Goal: Communication & Community: Answer question/provide support

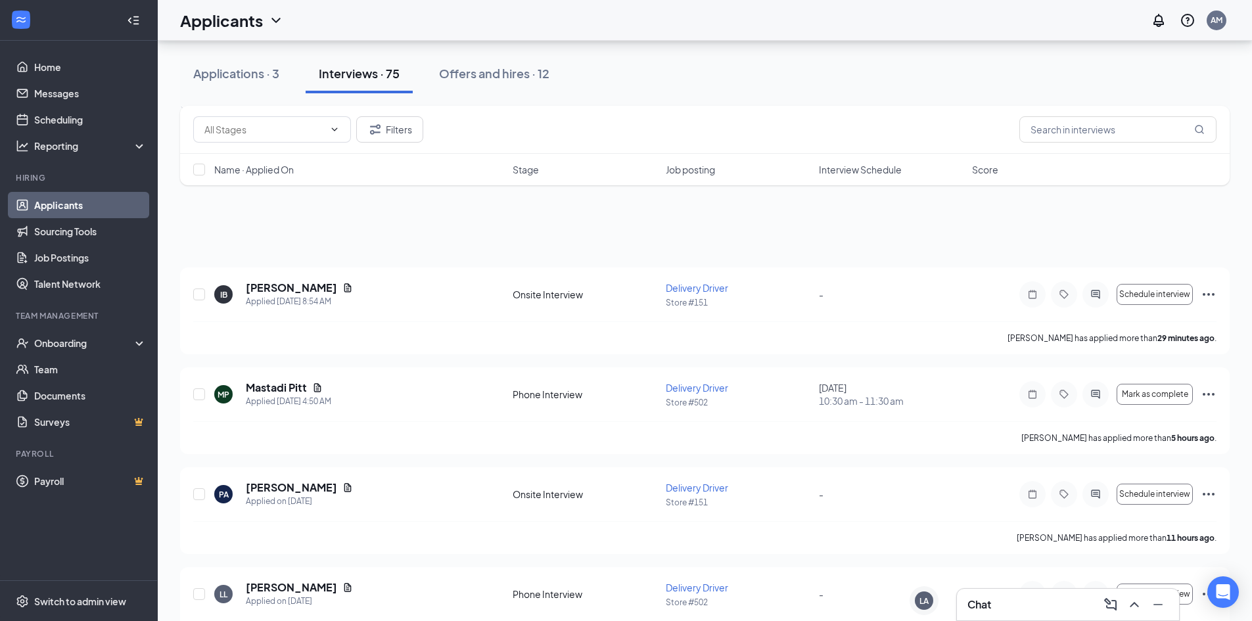
scroll to position [134, 0]
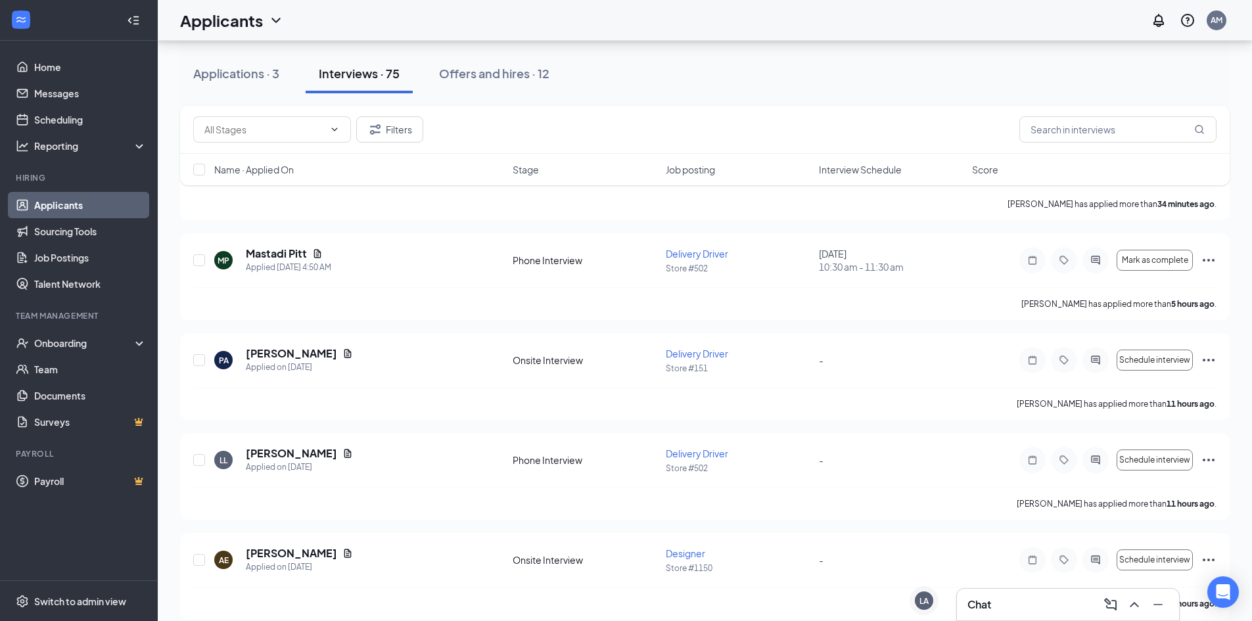
click at [387, 74] on div "Interviews · 75" at bounding box center [359, 73] width 81 height 16
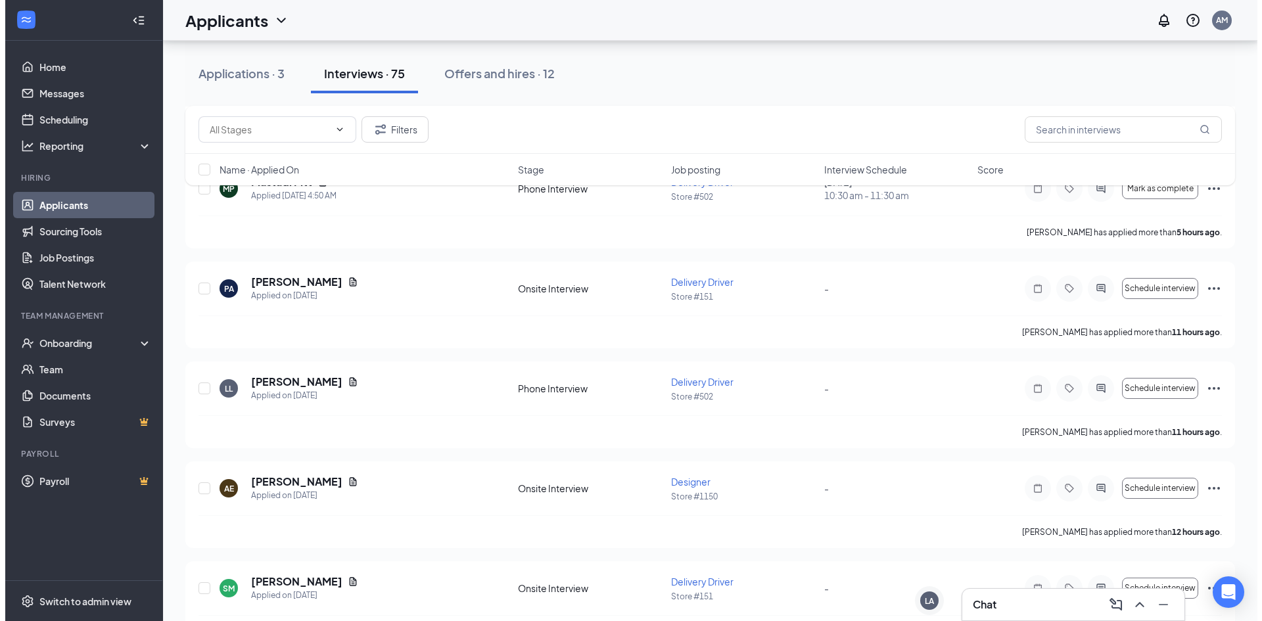
scroll to position [329, 0]
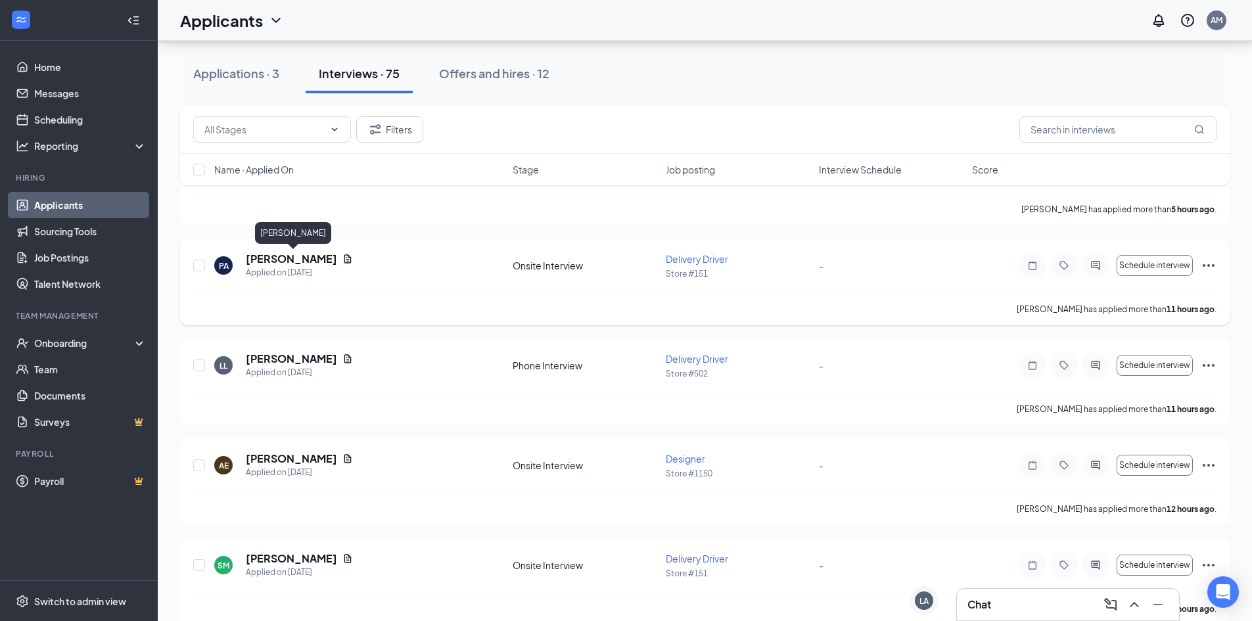
click at [295, 262] on h5 "[PERSON_NAME]" at bounding box center [291, 259] width 91 height 14
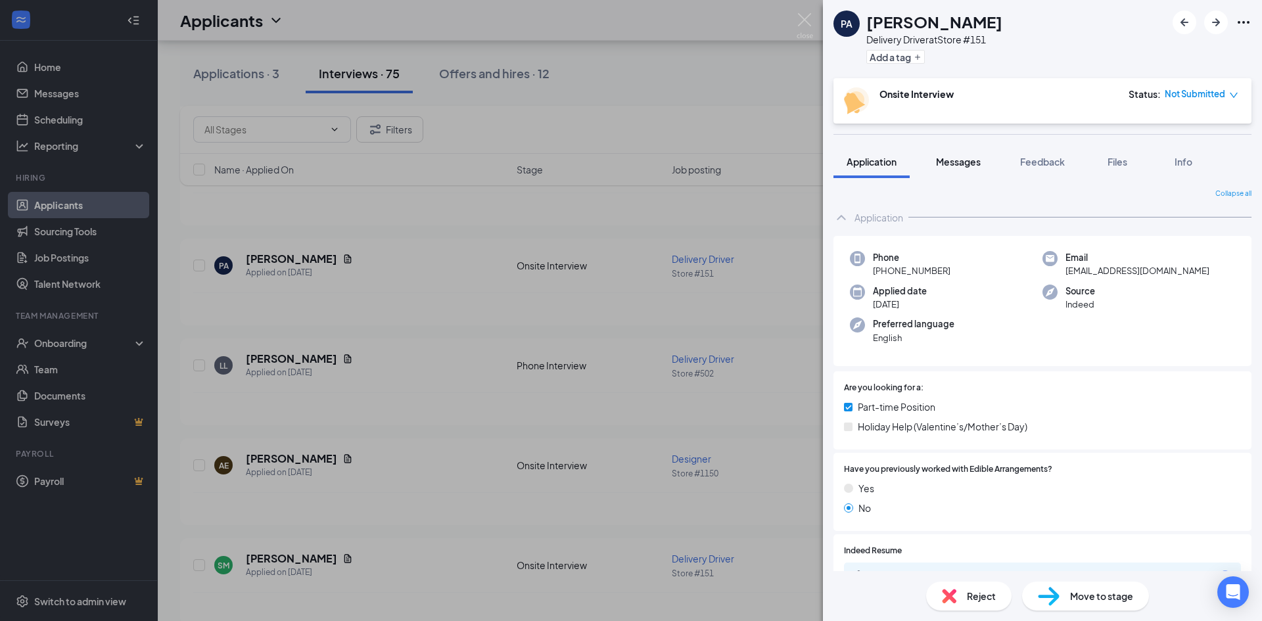
click at [963, 158] on span "Messages" at bounding box center [958, 162] width 45 height 12
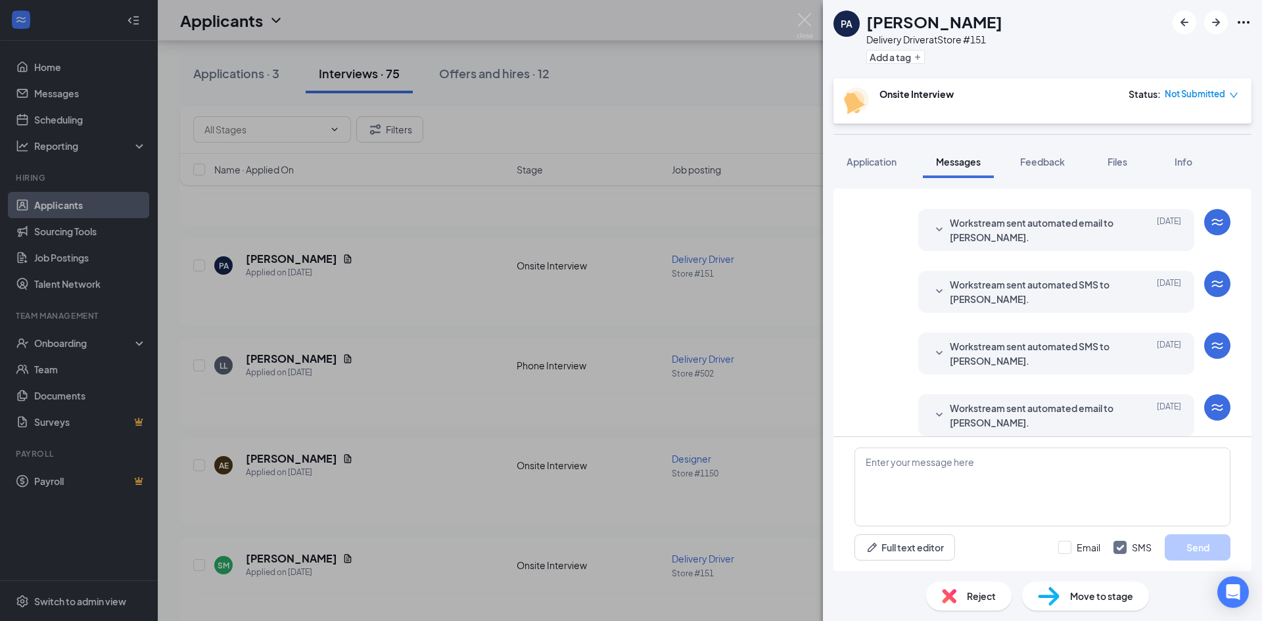
scroll to position [37, 0]
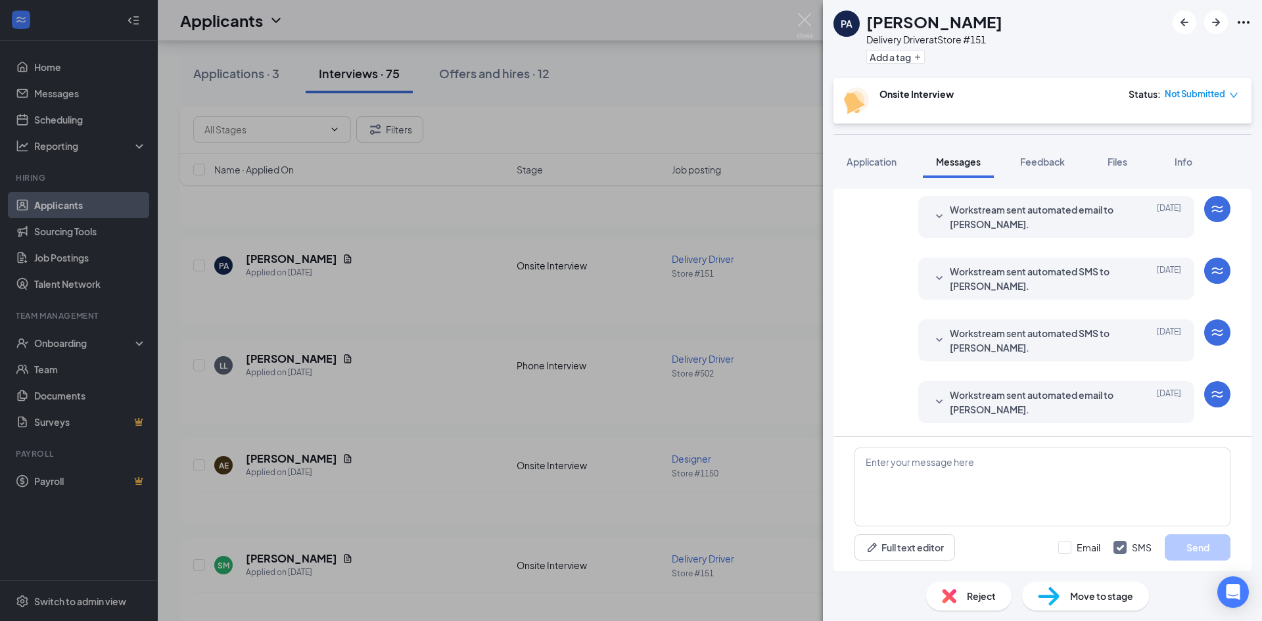
click at [933, 405] on icon "SmallChevronDown" at bounding box center [940, 402] width 16 height 16
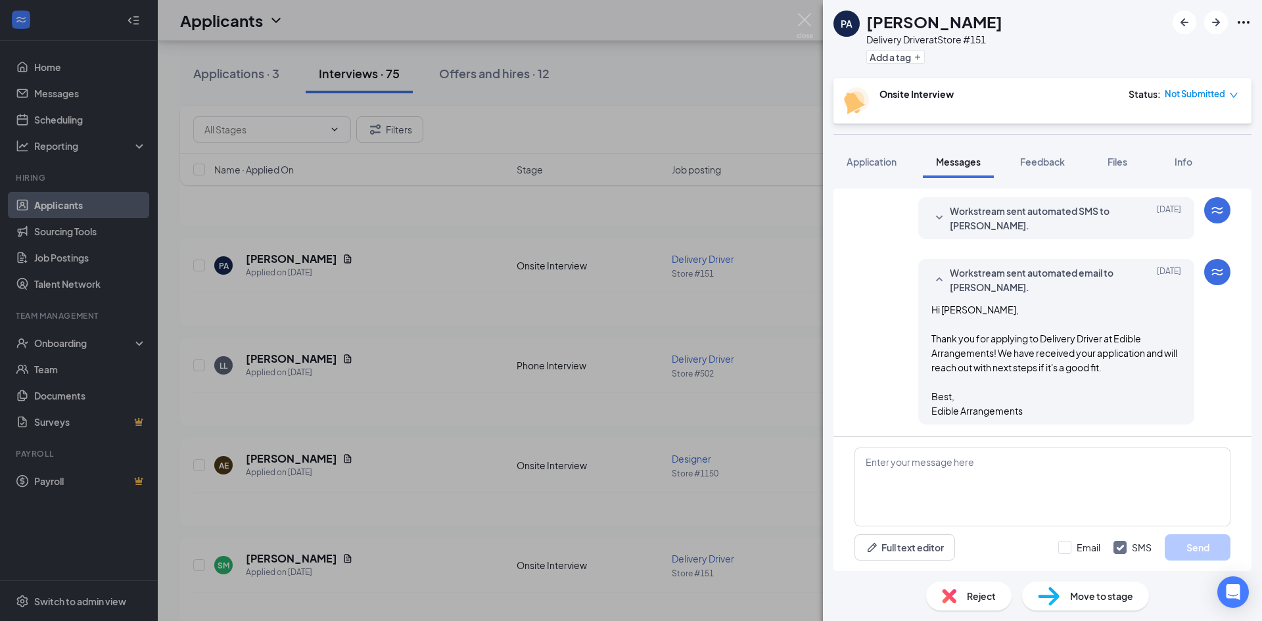
scroll to position [161, 0]
drag, startPoint x: 1052, startPoint y: 453, endPoint x: 1075, endPoint y: 446, distance: 23.9
click at [1072, 445] on div "Full text editor Email SMS Send" at bounding box center [1043, 504] width 418 height 134
type textarea "When you get a chance please go to our website and feel out our application"
click at [1203, 462] on textarea "When you get a chance please go to our website and feel out our application" at bounding box center [1043, 487] width 376 height 79
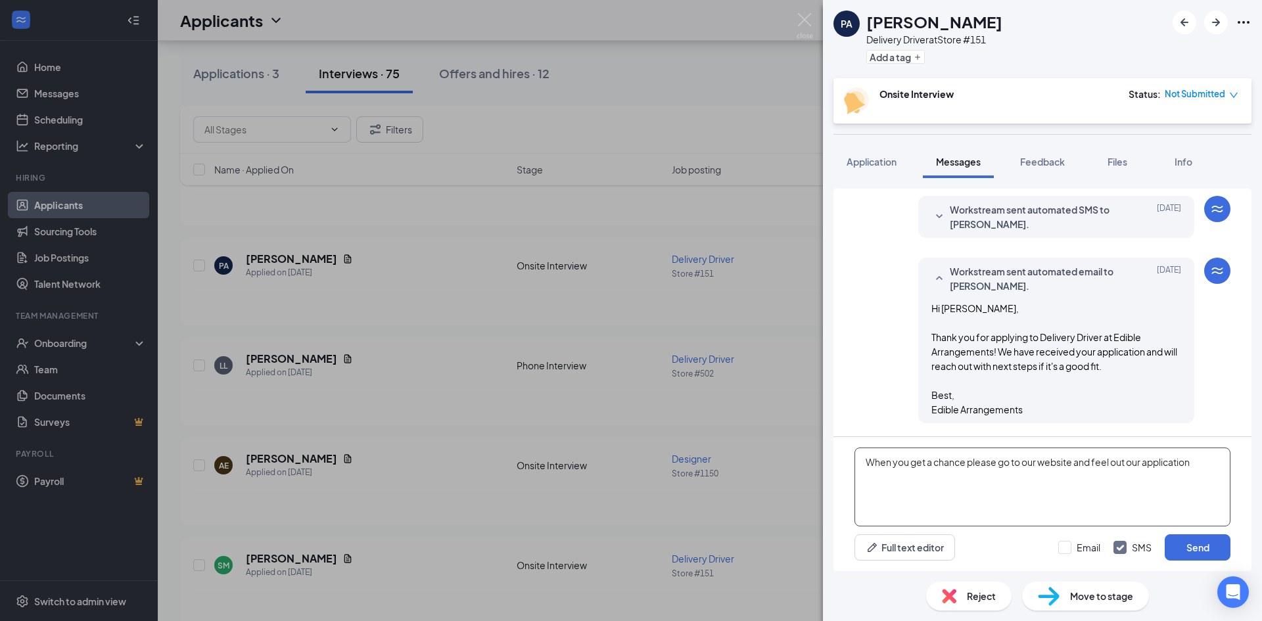
drag, startPoint x: 1200, startPoint y: 464, endPoint x: 612, endPoint y: 442, distance: 588.1
click at [567, 465] on div "PA [PERSON_NAME] Delivery Driver at Store #151 Add a tag Onsite Interview Statu…" at bounding box center [631, 310] width 1262 height 621
paste textarea ", Thank you for your interest working with us. Upon reciting this email please …"
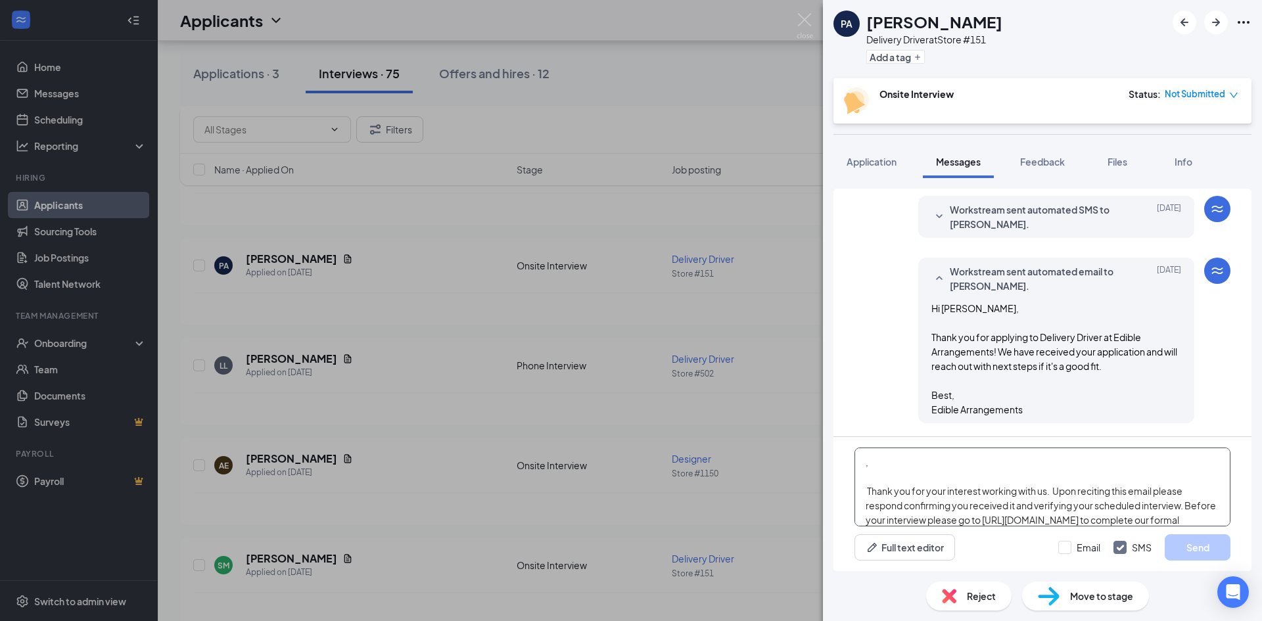
scroll to position [130, 0]
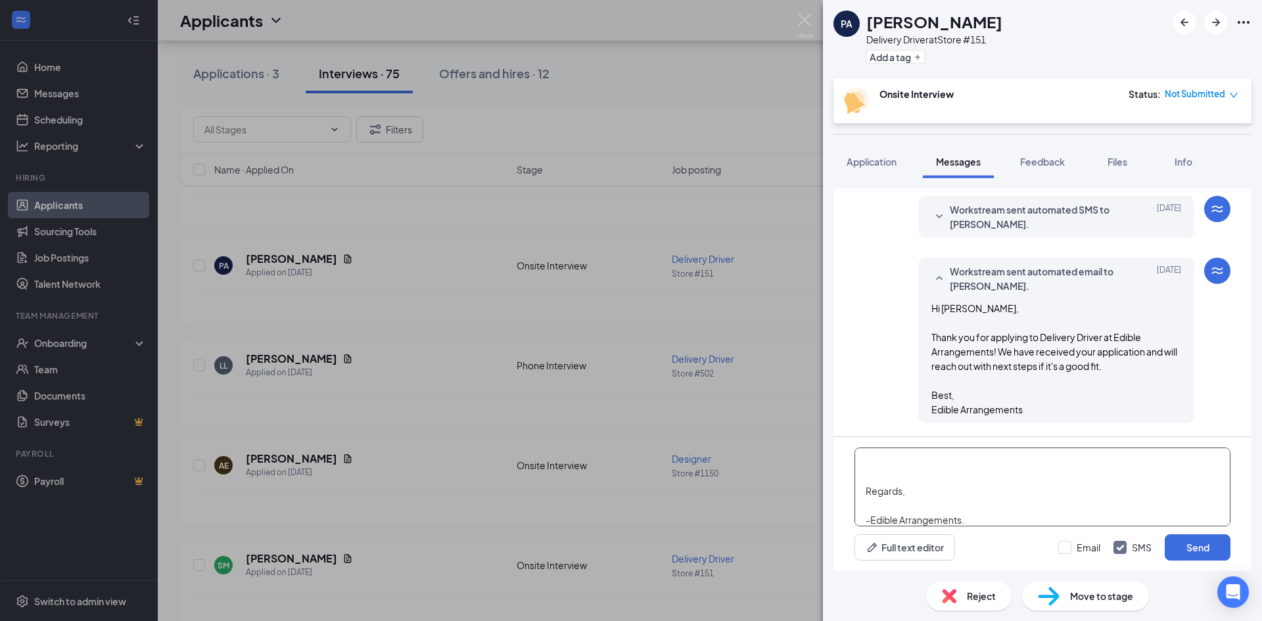
drag, startPoint x: 917, startPoint y: 491, endPoint x: 851, endPoint y: 477, distance: 68.0
click at [852, 478] on div ", Thank you for your interest working with us. Upon reciting this email please …" at bounding box center [1043, 504] width 418 height 134
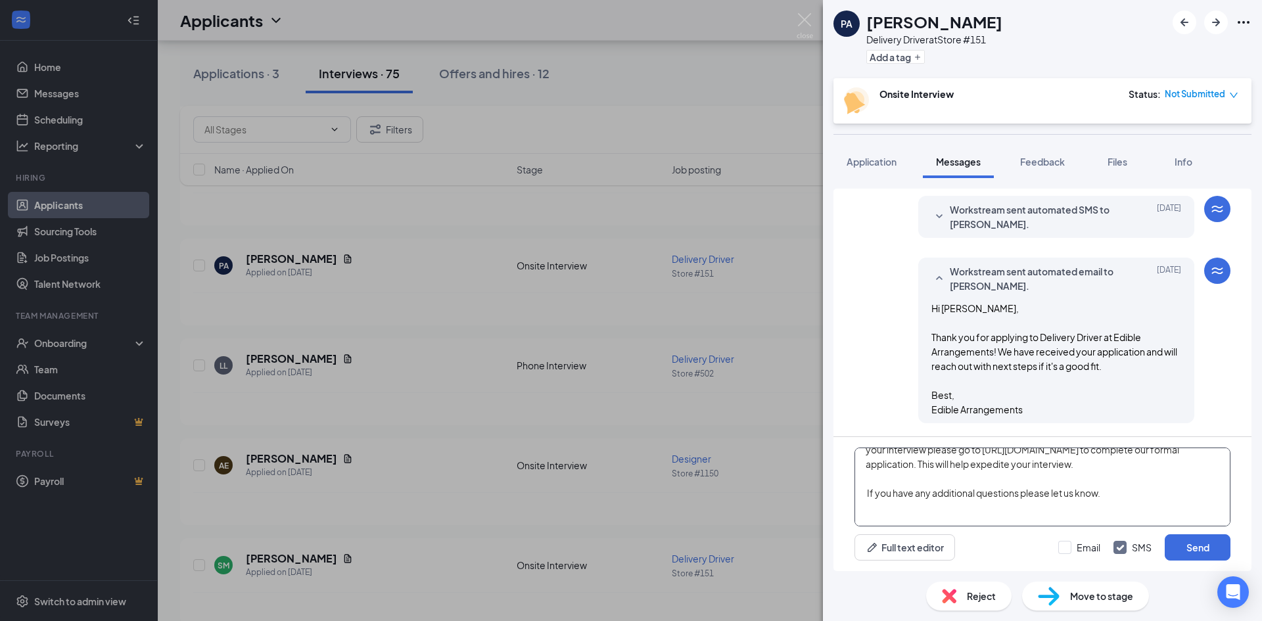
scroll to position [0, 0]
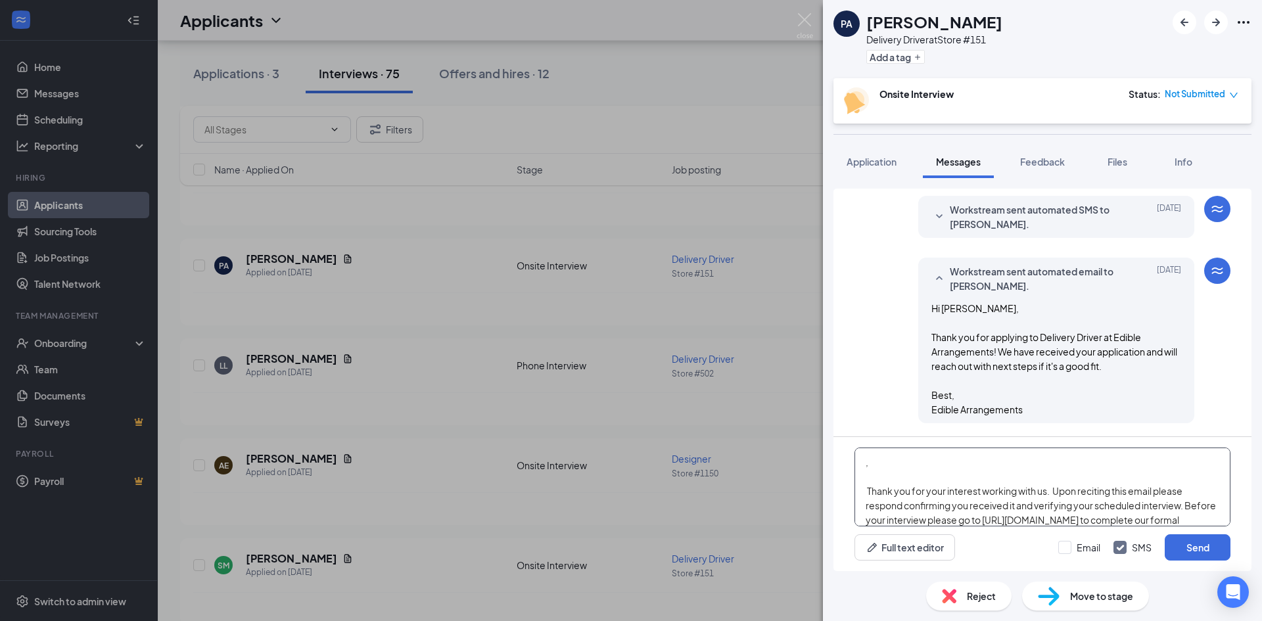
drag, startPoint x: 886, startPoint y: 467, endPoint x: 809, endPoint y: 460, distance: 76.6
click at [809, 460] on div "PA [PERSON_NAME] Delivery Driver at Store #151 Add a tag Onsite Interview Statu…" at bounding box center [631, 310] width 1262 height 621
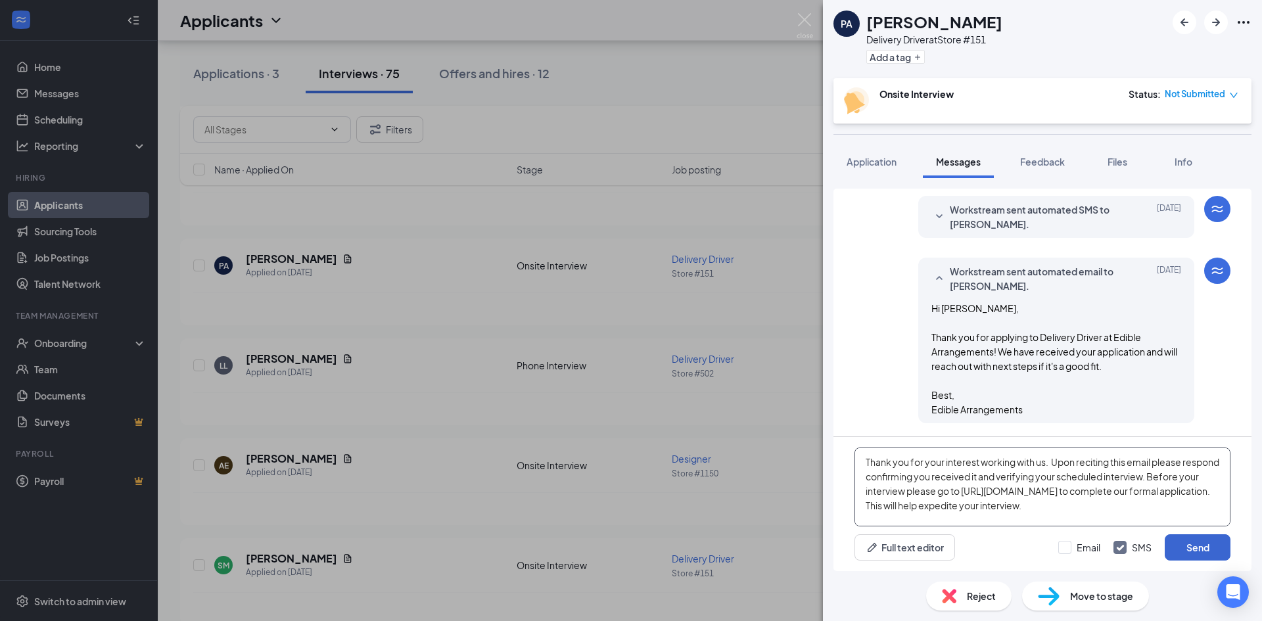
type textarea "Thank you for your interest working with us. Upon reciting this email please re…"
click at [1197, 549] on button "Send" at bounding box center [1198, 547] width 66 height 26
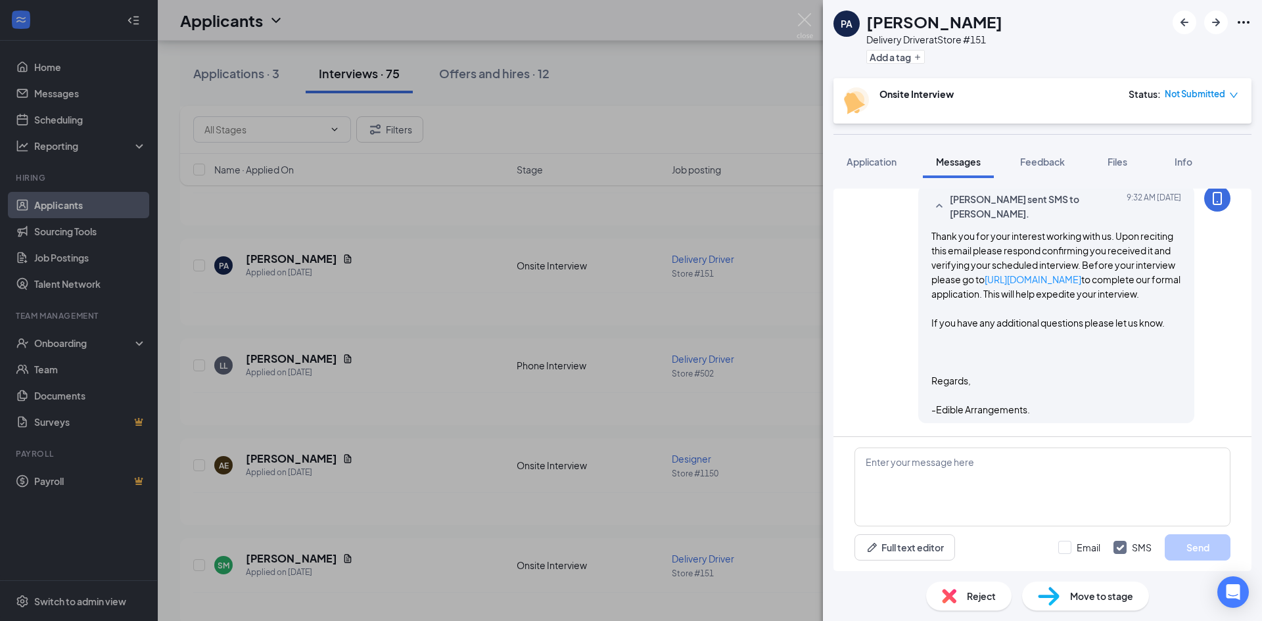
scroll to position [433, 0]
